Goal: Obtain resource: Obtain resource

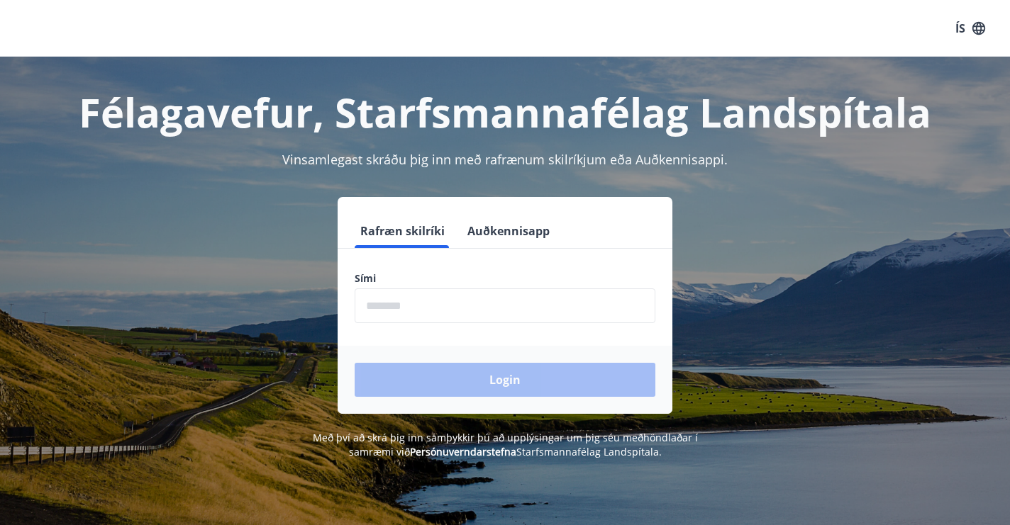
click at [466, 311] on input "phone" at bounding box center [505, 306] width 301 height 35
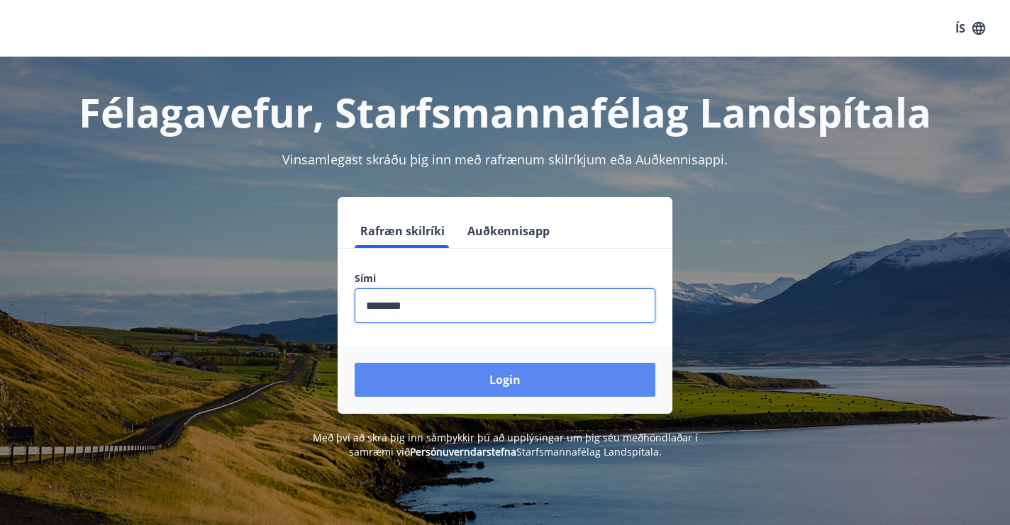
type input "********"
click at [513, 377] on button "Login" at bounding box center [505, 380] width 301 height 34
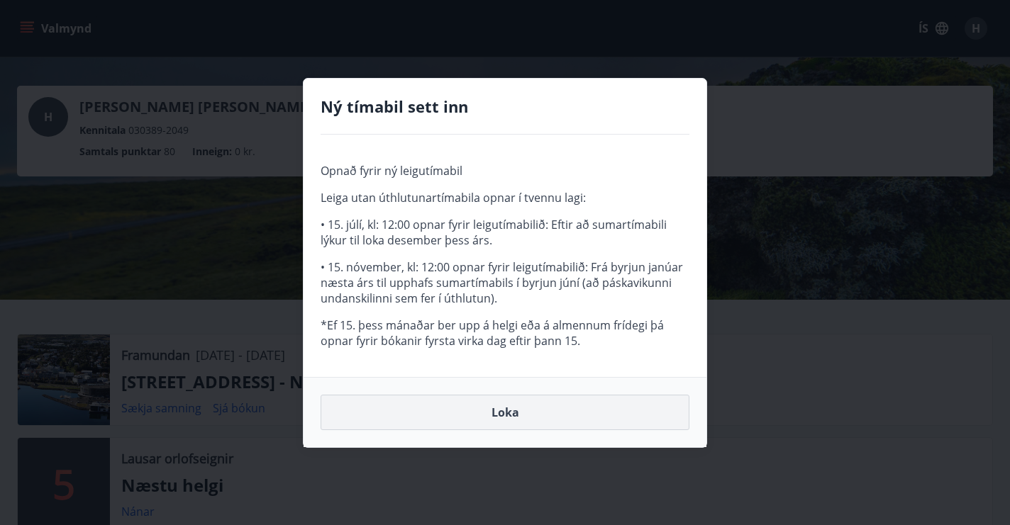
click at [493, 413] on button "Loka" at bounding box center [505, 412] width 369 height 35
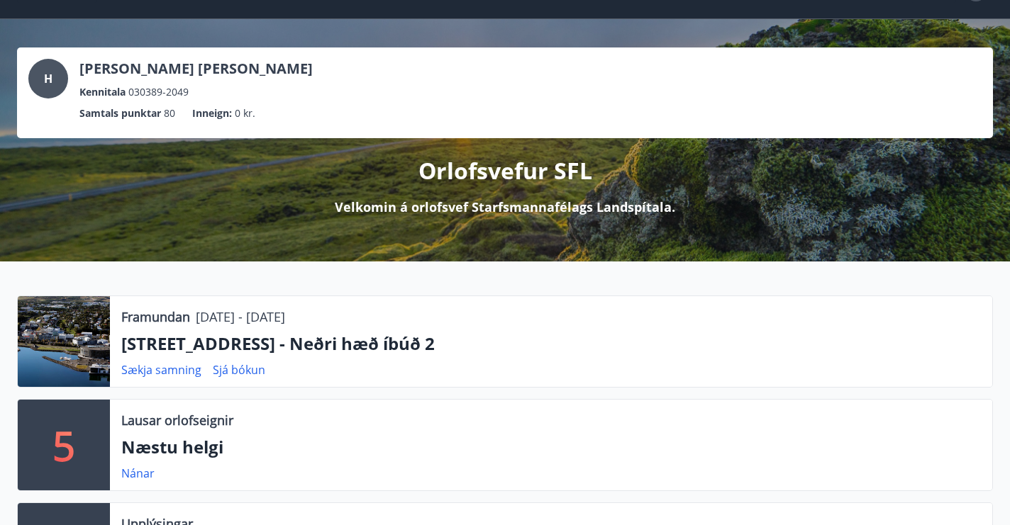
scroll to position [41, 0]
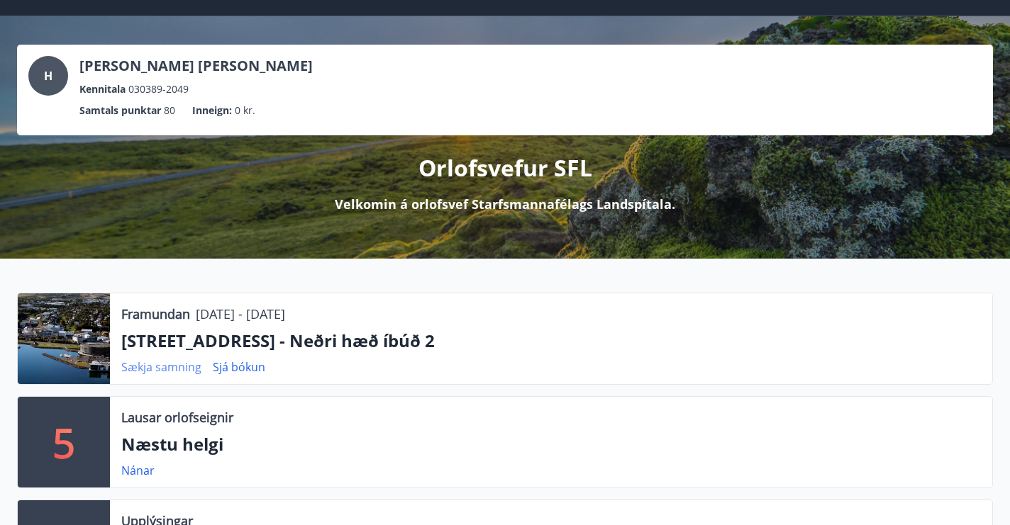
click at [175, 367] on link "Sækja samning" at bounding box center [161, 368] width 80 height 16
click at [167, 370] on link "Sækja samning" at bounding box center [161, 368] width 80 height 16
click at [184, 372] on link "Sækja samning" at bounding box center [161, 368] width 80 height 16
click at [226, 364] on link "Sjá bókun" at bounding box center [239, 368] width 52 height 16
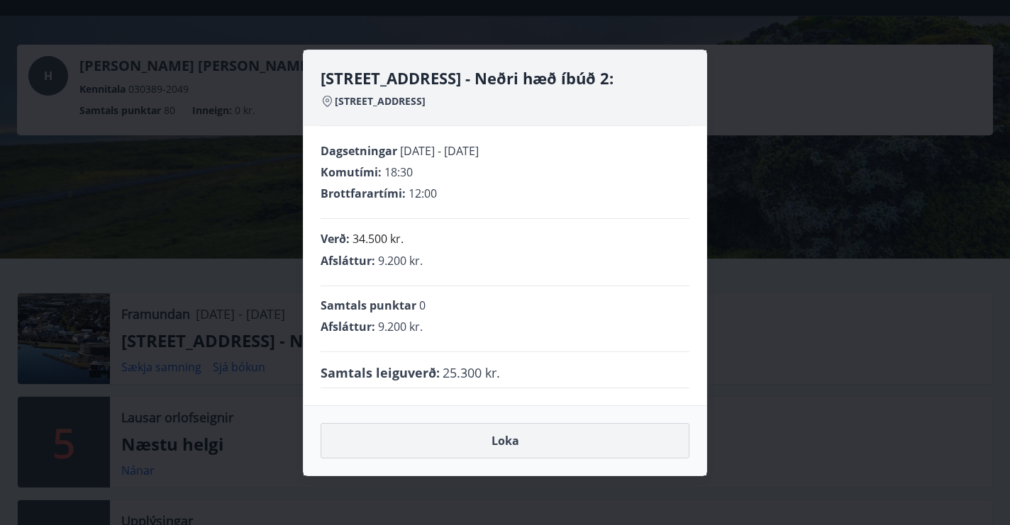
click at [491, 444] on button "Loka" at bounding box center [505, 440] width 369 height 35
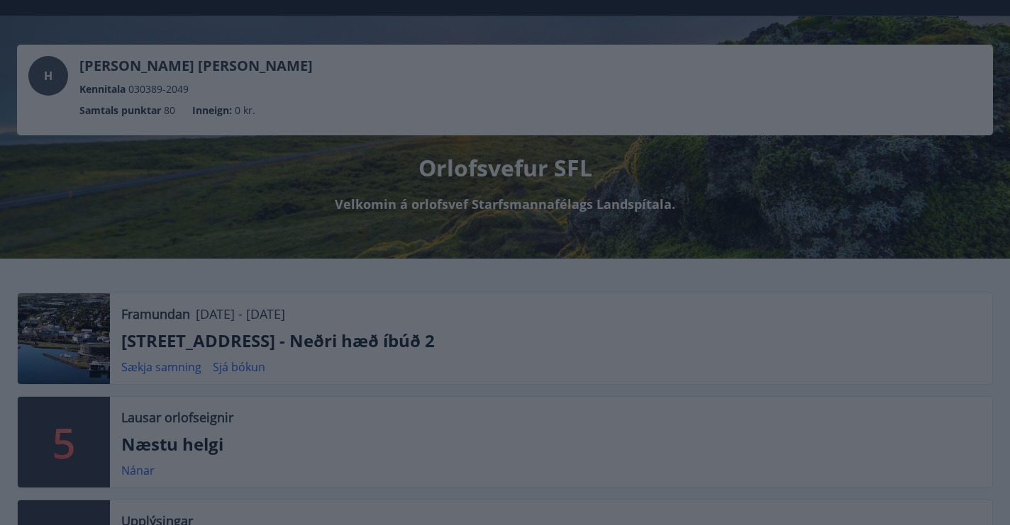
click at [491, 444] on button "Loka" at bounding box center [505, 440] width 369 height 35
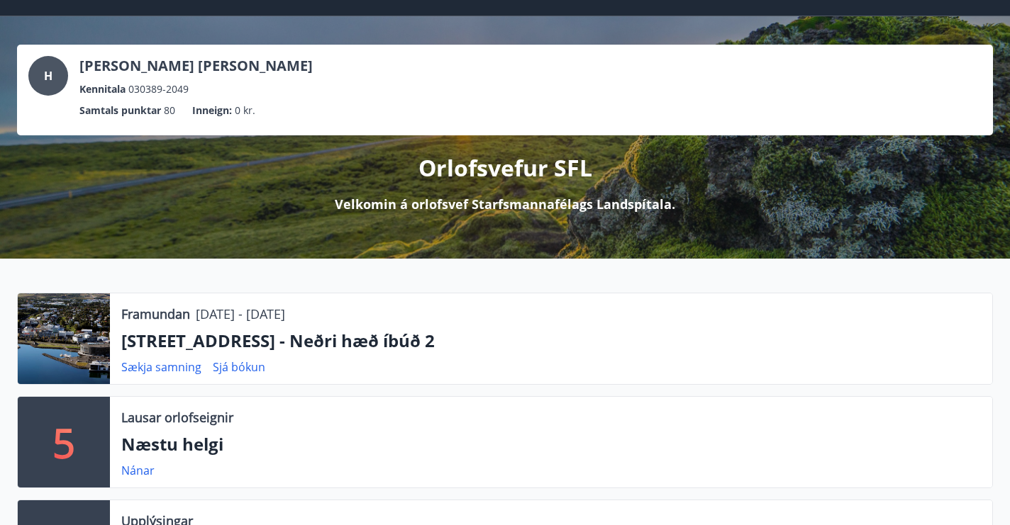
click at [491, 444] on p "Næstu helgi" at bounding box center [550, 445] width 859 height 24
click at [160, 369] on link "Sækja samning" at bounding box center [161, 368] width 80 height 16
click at [160, 338] on p "[STREET_ADDRESS] - Neðri hæð íbúð 2" at bounding box center [550, 341] width 859 height 24
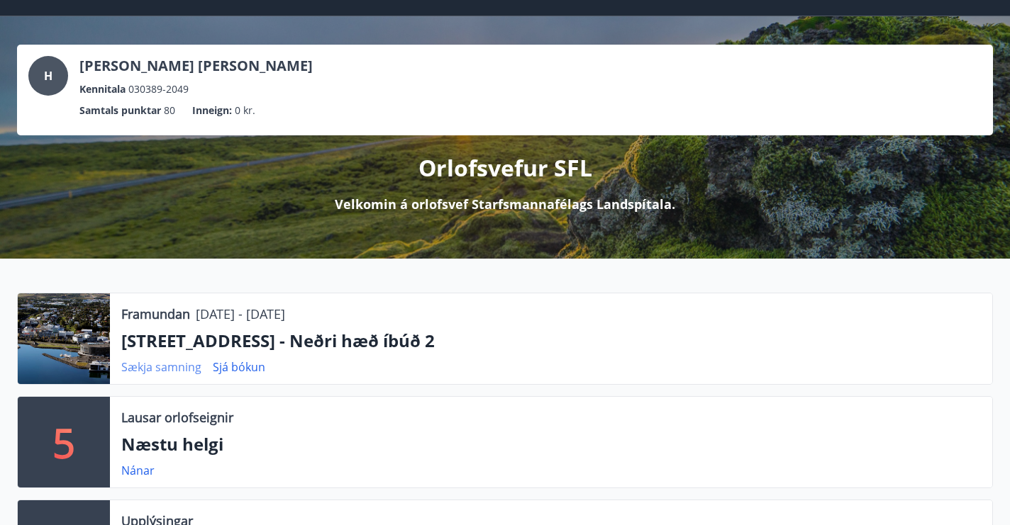
click at [144, 369] on link "Sækja samning" at bounding box center [161, 368] width 80 height 16
click at [94, 352] on div at bounding box center [64, 339] width 92 height 91
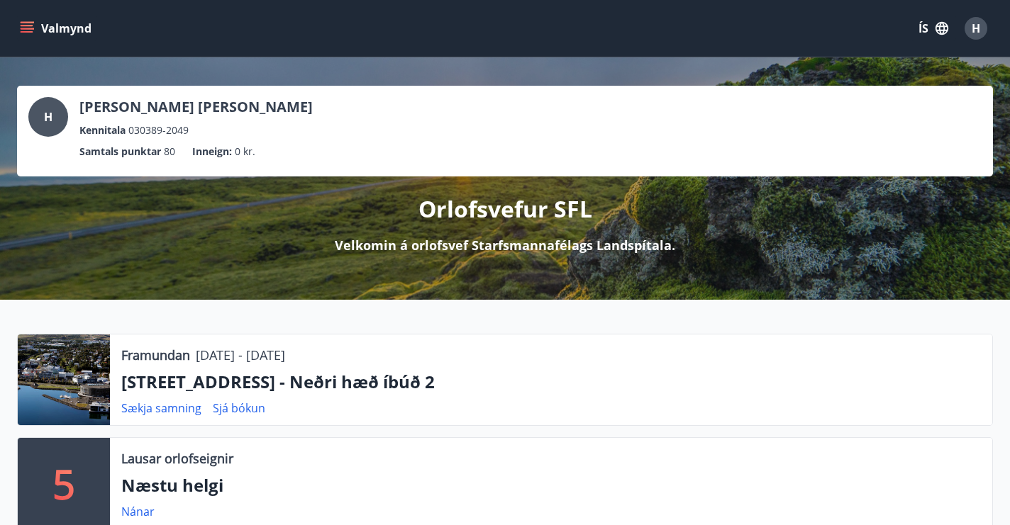
scroll to position [0, 0]
click at [154, 407] on link "Sækja samning" at bounding box center [161, 409] width 80 height 16
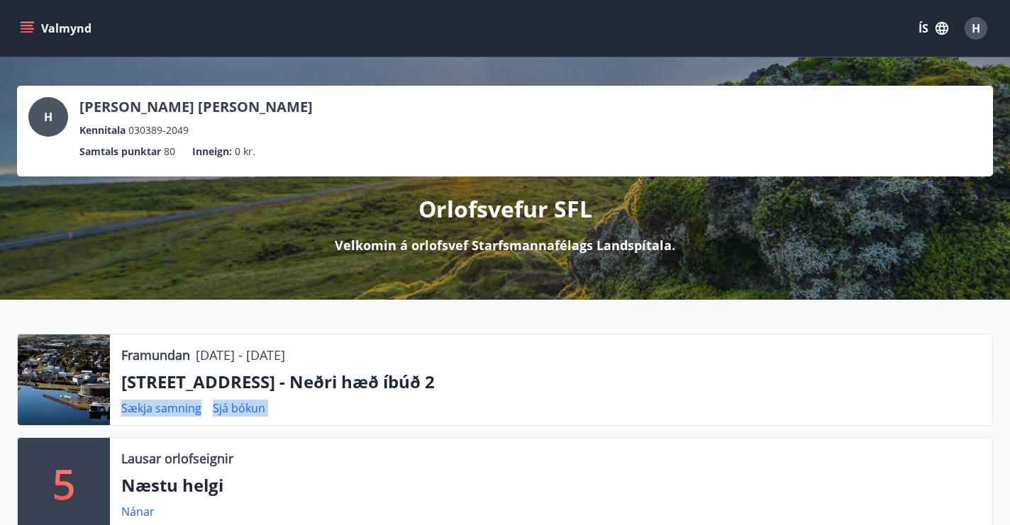
click at [569, 408] on div "Sækja samning Sjá bókun" at bounding box center [550, 408] width 859 height 17
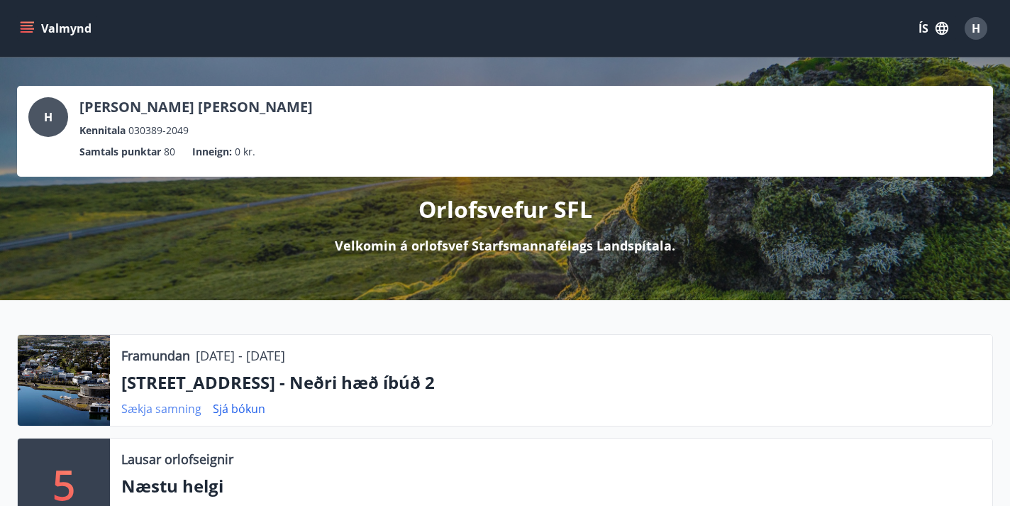
click at [167, 405] on link "Sækja samning" at bounding box center [161, 409] width 80 height 16
click at [165, 408] on link "Sækja samning" at bounding box center [161, 409] width 80 height 16
click at [167, 413] on link "Sækja samning" at bounding box center [161, 409] width 80 height 16
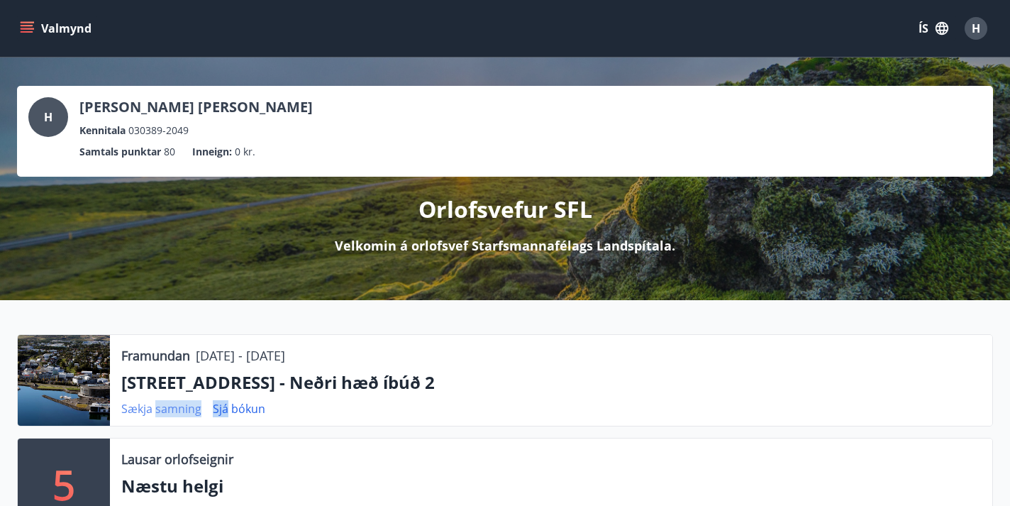
click at [167, 413] on link "Sækja samning" at bounding box center [161, 409] width 80 height 16
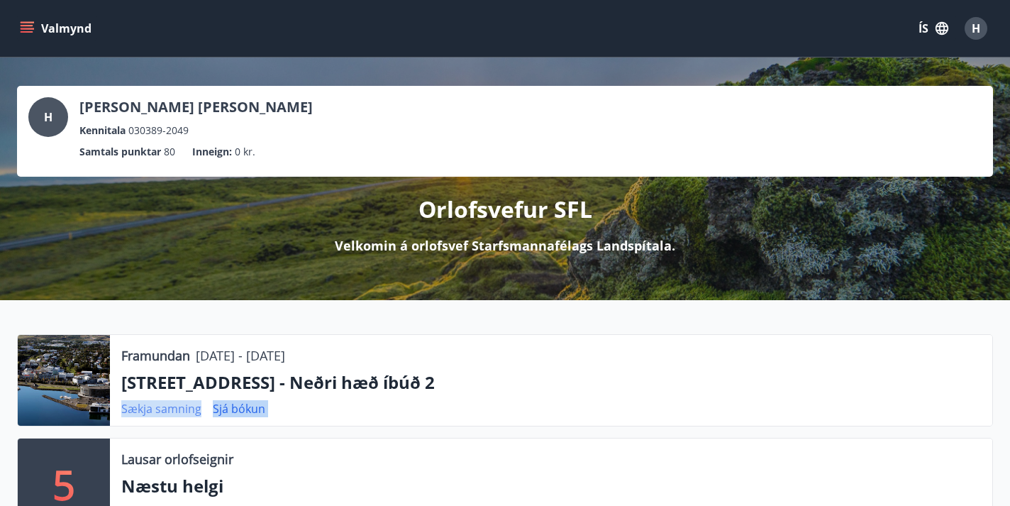
click at [167, 413] on link "Sækja samning" at bounding box center [161, 409] width 80 height 16
click at [635, 382] on p "[STREET_ADDRESS] - Neðri hæð íbúð 2" at bounding box center [550, 382] width 859 height 24
click at [206, 385] on p "[STREET_ADDRESS] - Neðri hæð íbúð 2" at bounding box center [550, 382] width 859 height 24
